Goal: Task Accomplishment & Management: Use online tool/utility

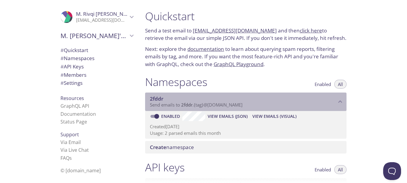
drag, startPoint x: 257, startPoint y: 108, endPoint x: 239, endPoint y: 107, distance: 17.9
click at [239, 107] on p "Send emails to 2fddr . {tag} @inbox.testmail.app" at bounding box center [243, 105] width 186 height 6
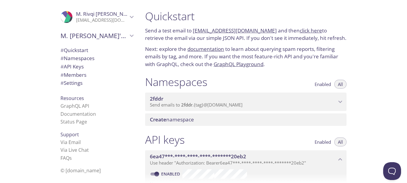
click at [242, 105] on span "Send emails to 2fddr . {tag} @inbox.testmail.app" at bounding box center [196, 105] width 93 height 6
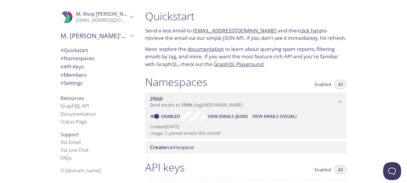
click at [257, 118] on span "View Emails (Visual)" at bounding box center [274, 116] width 44 height 7
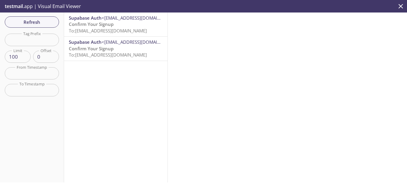
click at [75, 30] on span "To: 2fddr.ahmad@inbox.testmail.app" at bounding box center [108, 31] width 78 height 6
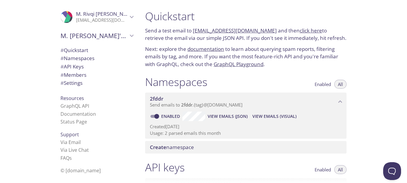
scroll to position [18, 0]
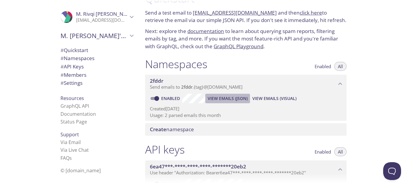
click at [225, 99] on span "View Emails (JSON)" at bounding box center [227, 98] width 40 height 7
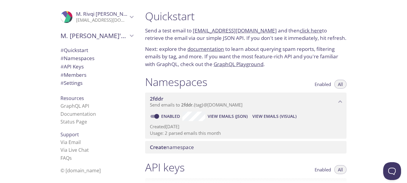
click at [218, 117] on span "View Emails (JSON)" at bounding box center [227, 116] width 40 height 7
click at [215, 115] on span "View Emails (JSON)" at bounding box center [227, 116] width 40 height 7
